Goal: Navigation & Orientation: Find specific page/section

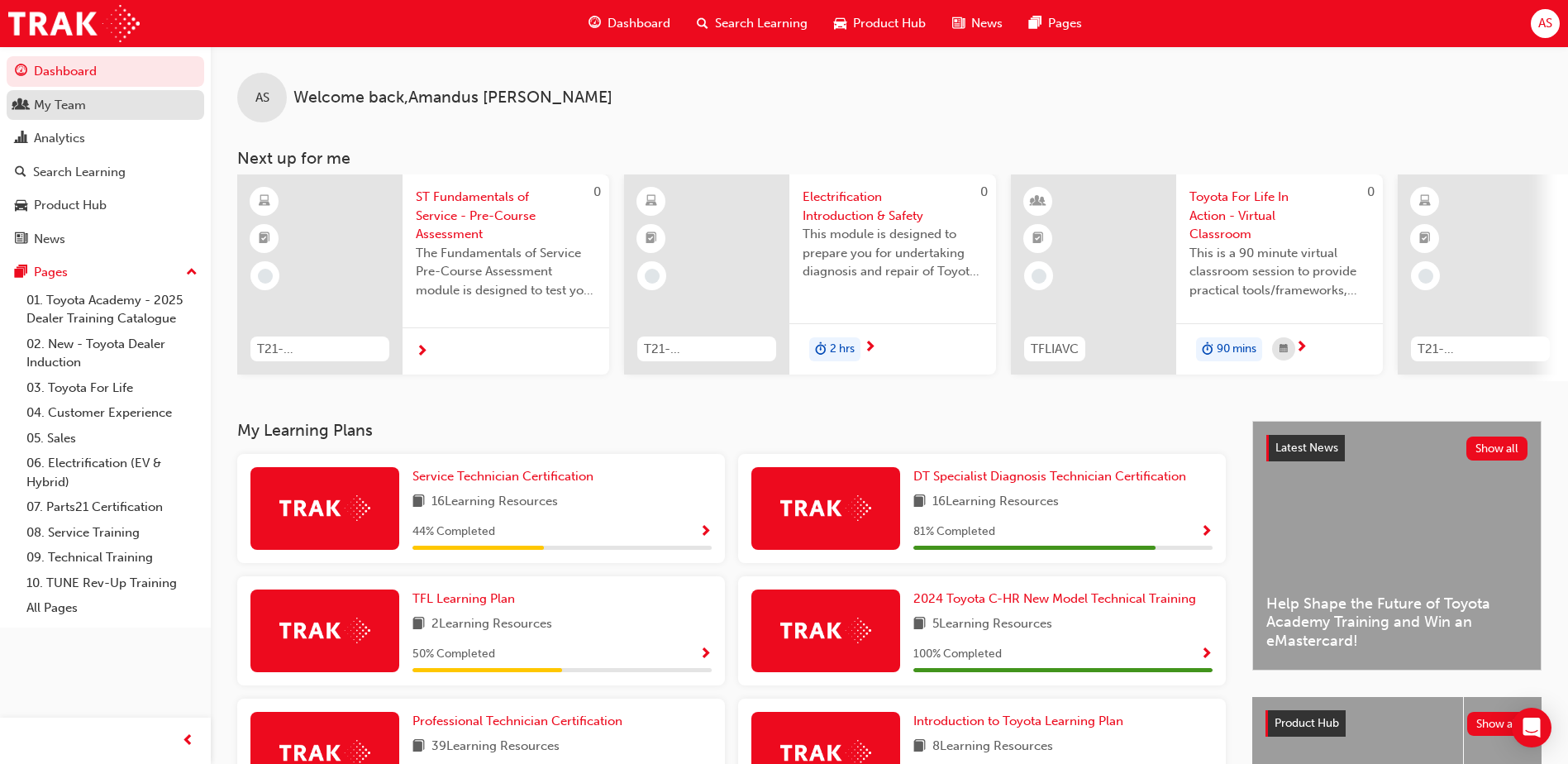
click at [70, 110] on div "My Team" at bounding box center [59, 106] width 52 height 19
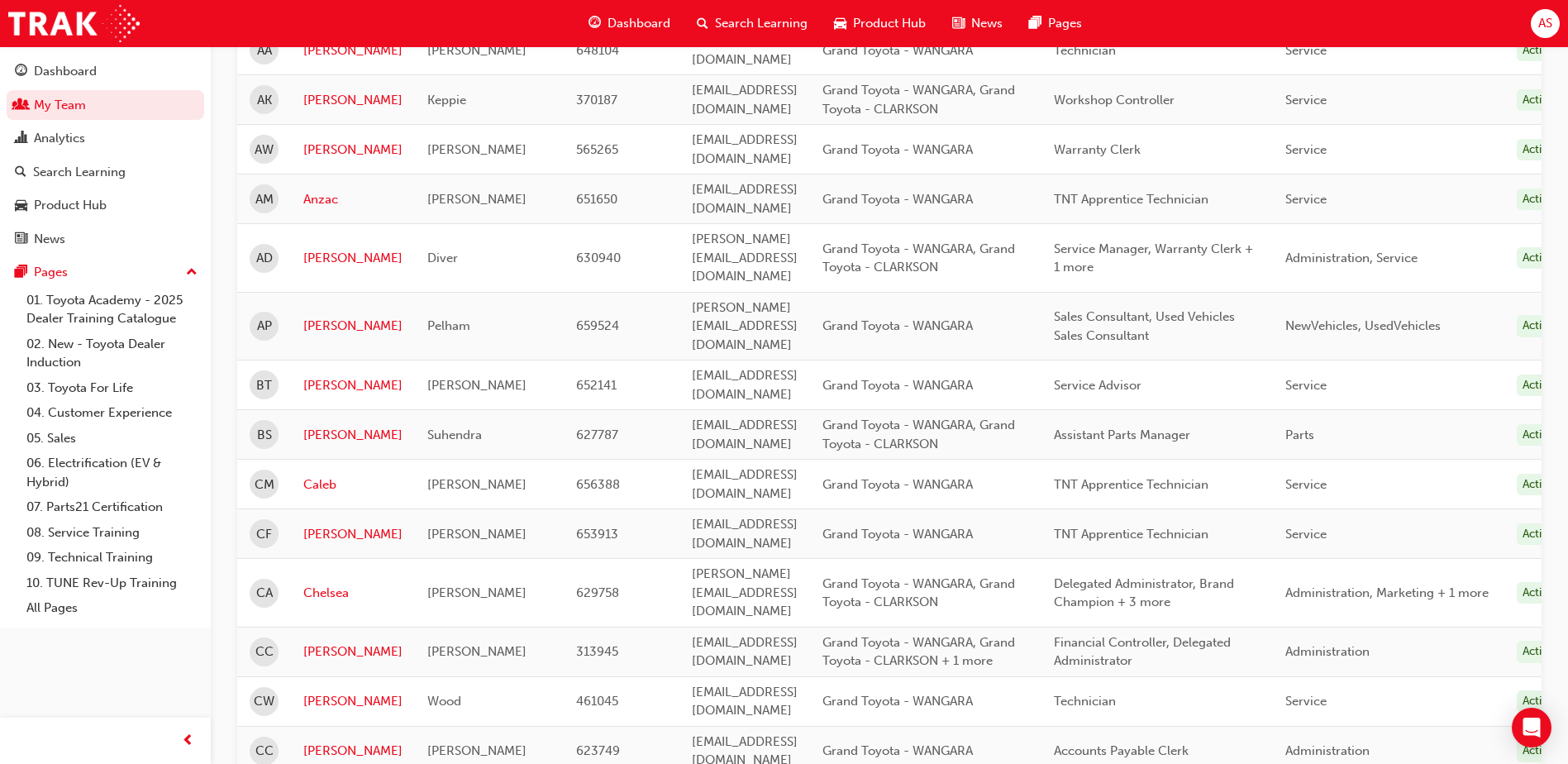
scroll to position [578, 0]
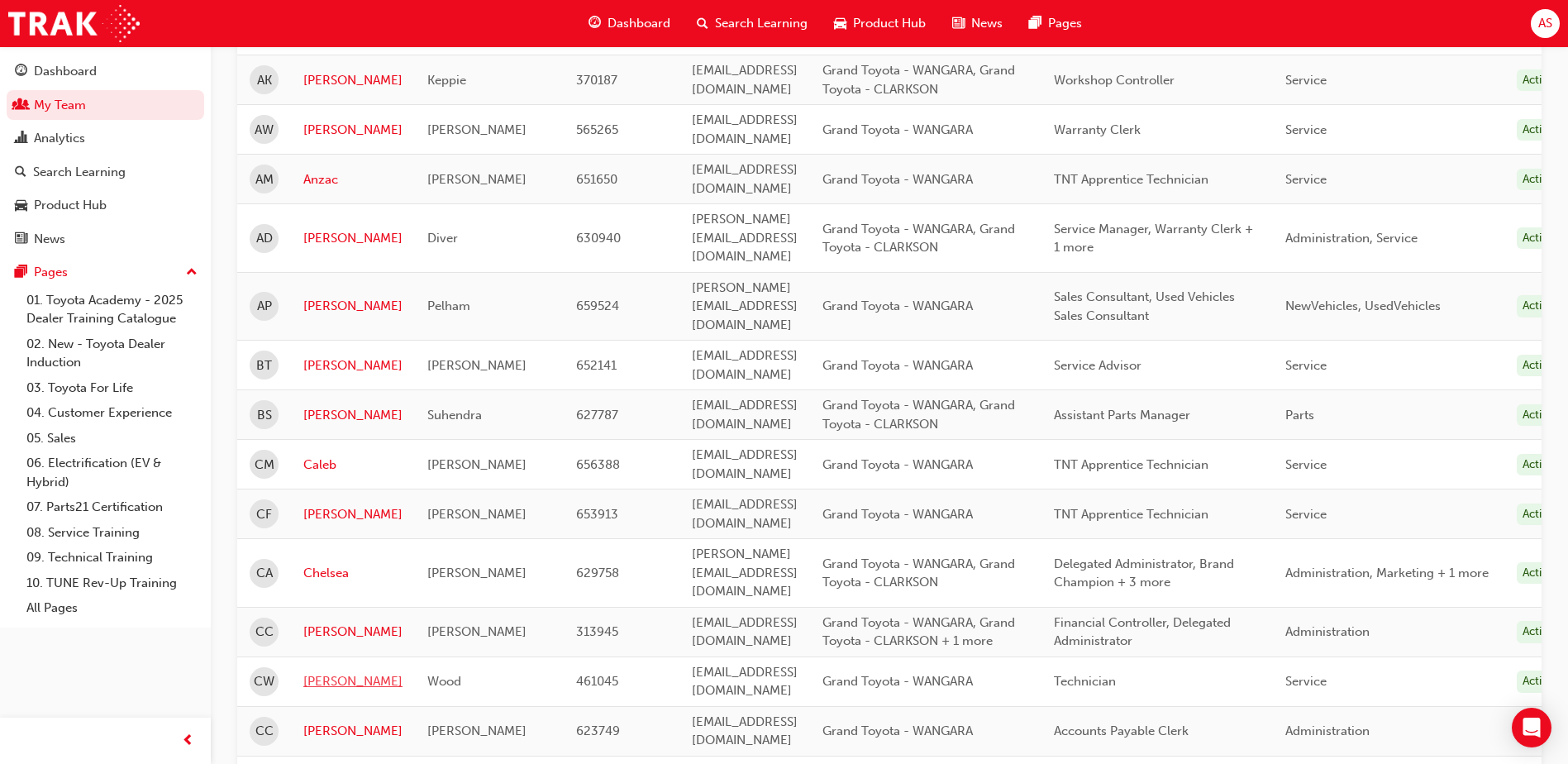
click at [312, 672] on link "[PERSON_NAME]" at bounding box center [352, 681] width 99 height 19
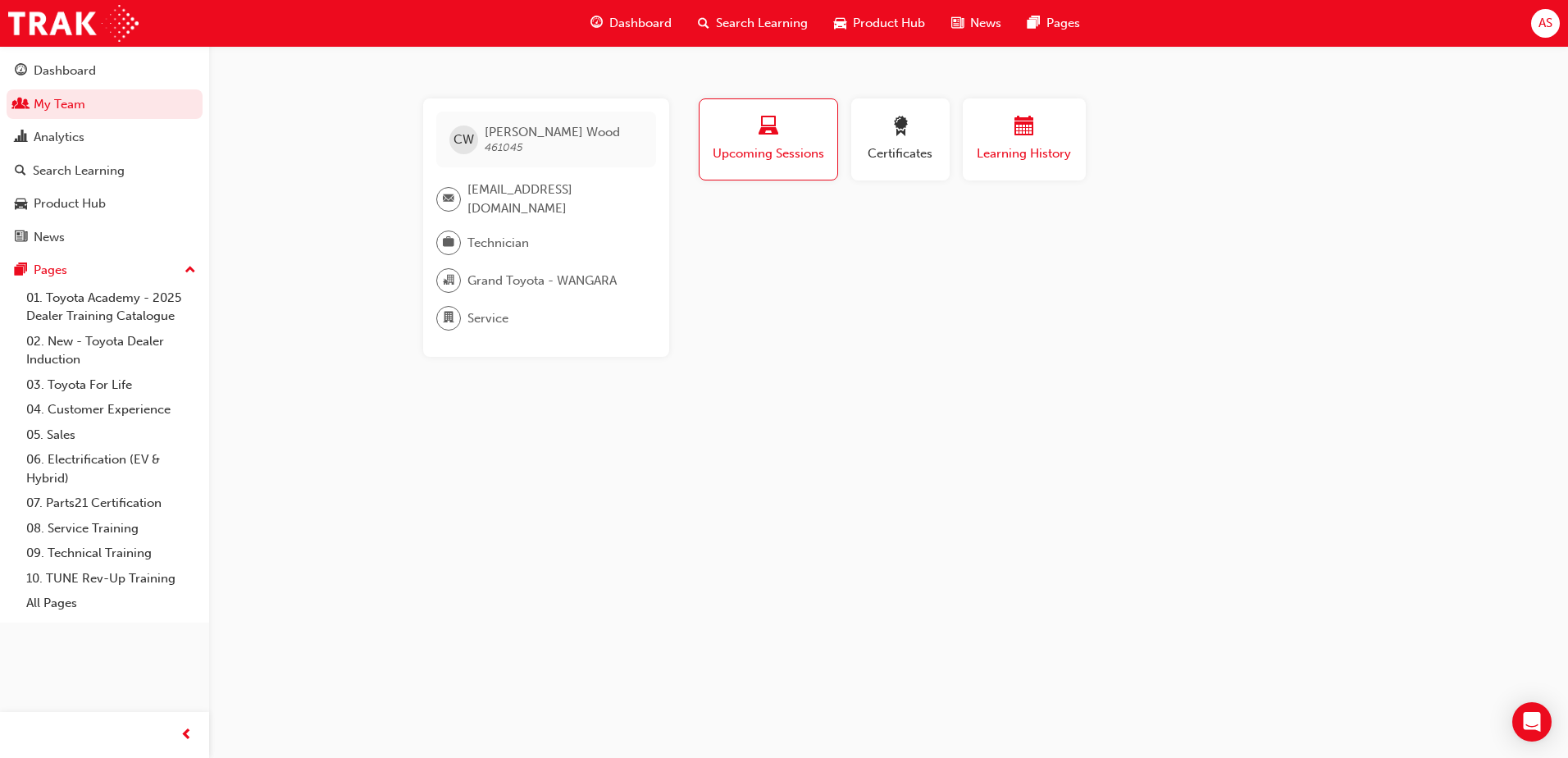
click at [1016, 160] on span "Learning History" at bounding box center [1023, 153] width 98 height 19
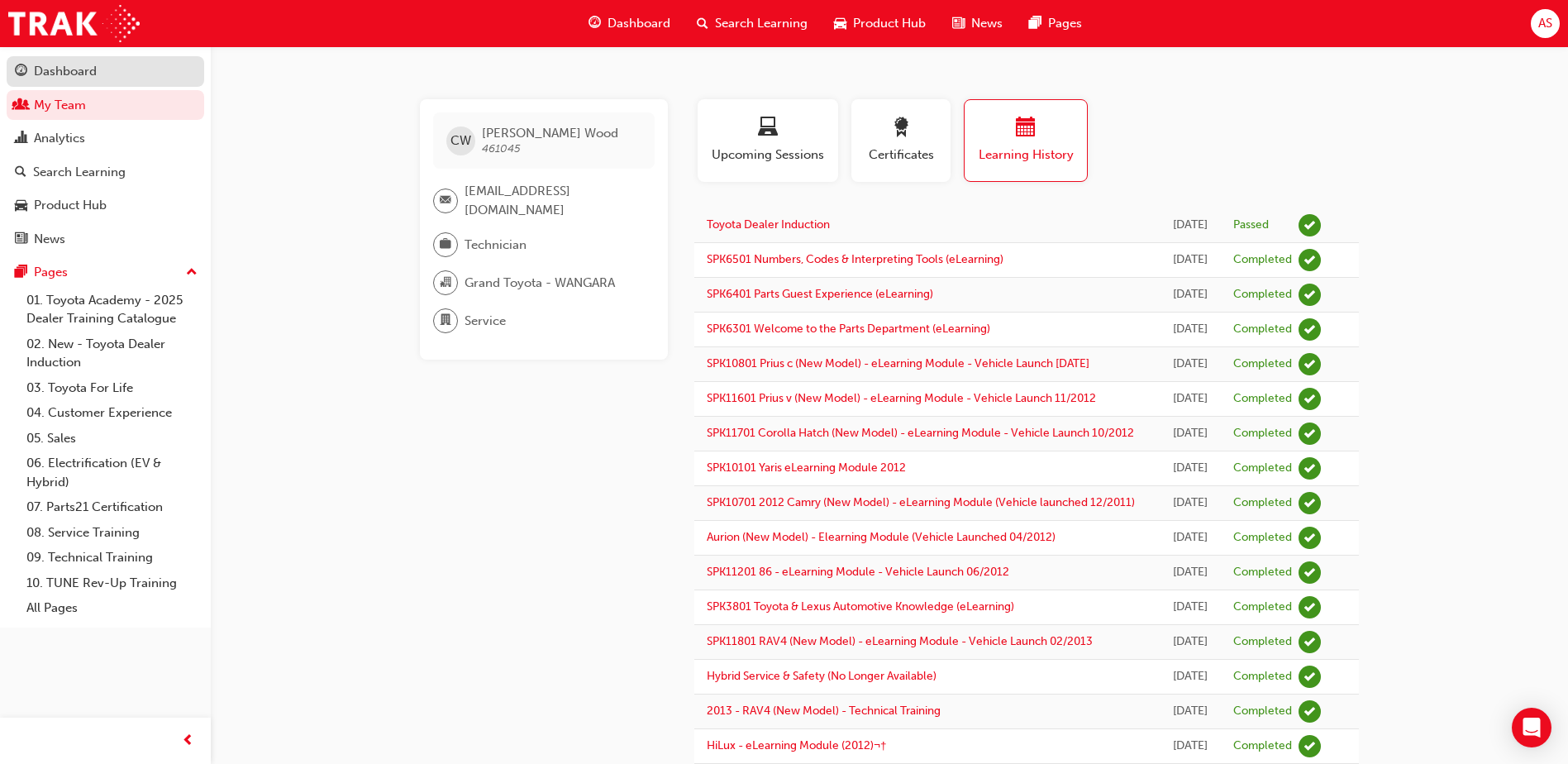
click at [70, 76] on div "Dashboard" at bounding box center [64, 71] width 63 height 19
